Goal: Task Accomplishment & Management: Complete application form

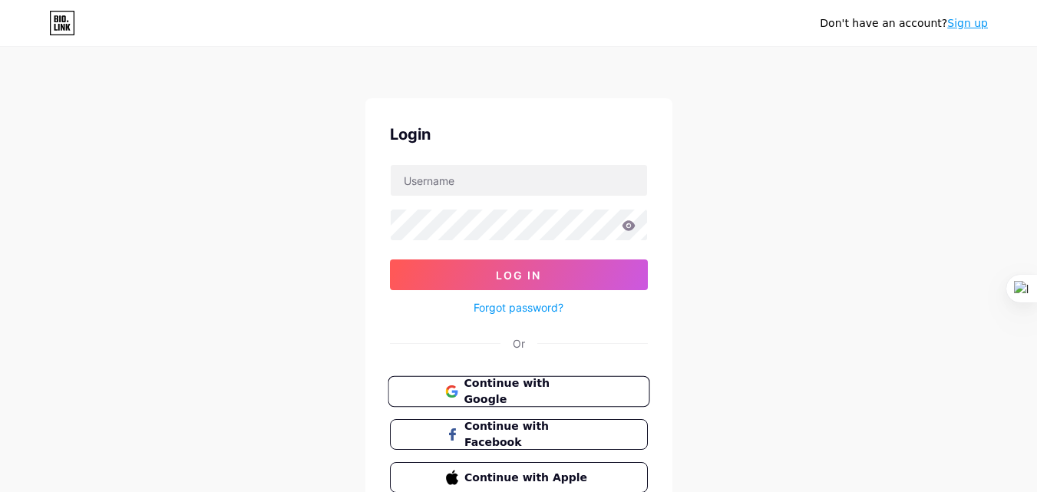
click at [509, 378] on button "Continue with Google" at bounding box center [518, 391] width 262 height 31
